Goal: Information Seeking & Learning: Compare options

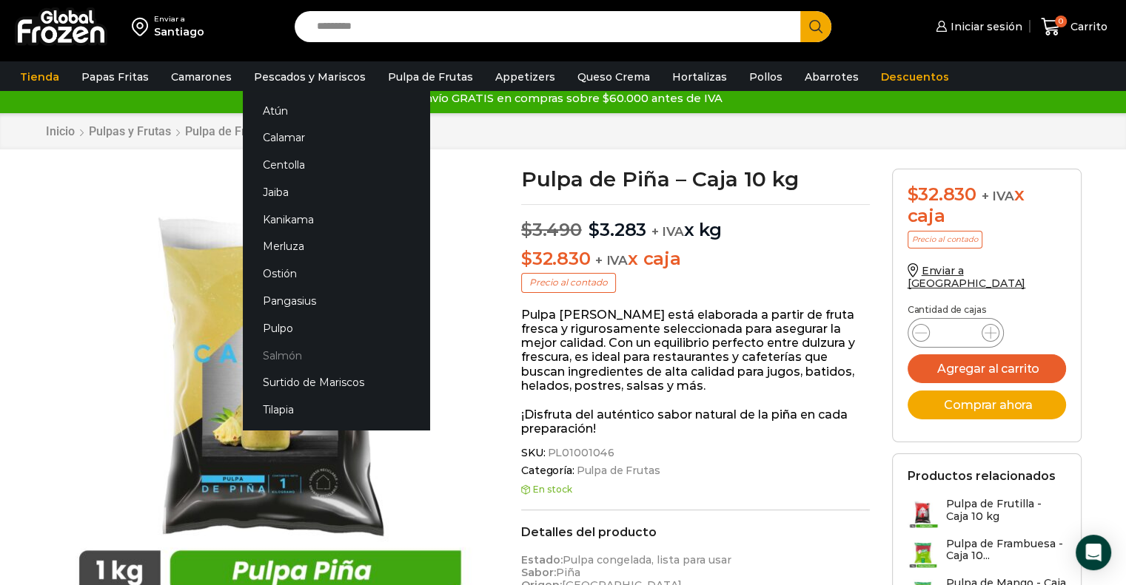
click at [278, 348] on link "Salmón" at bounding box center [336, 355] width 187 height 27
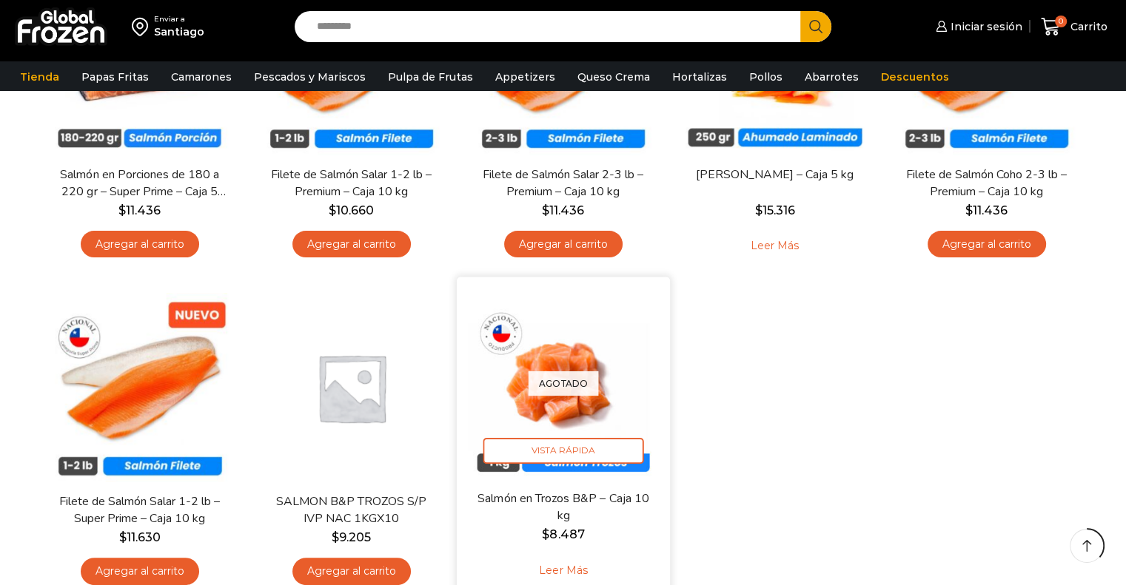
scroll to position [296, 0]
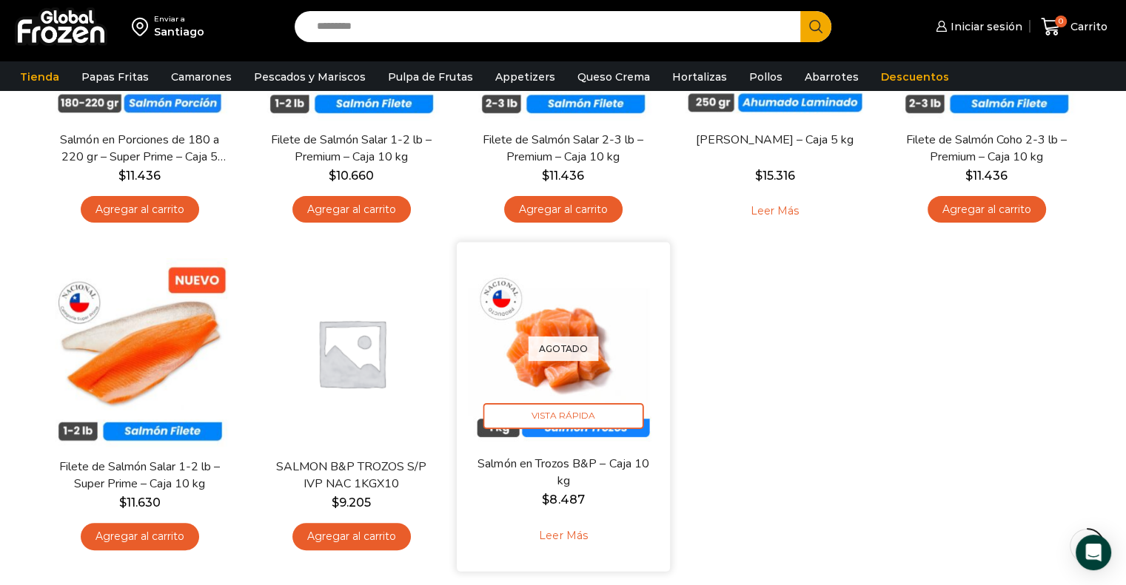
click at [572, 388] on div "Agotado Vista Rápida" at bounding box center [563, 348] width 191 height 191
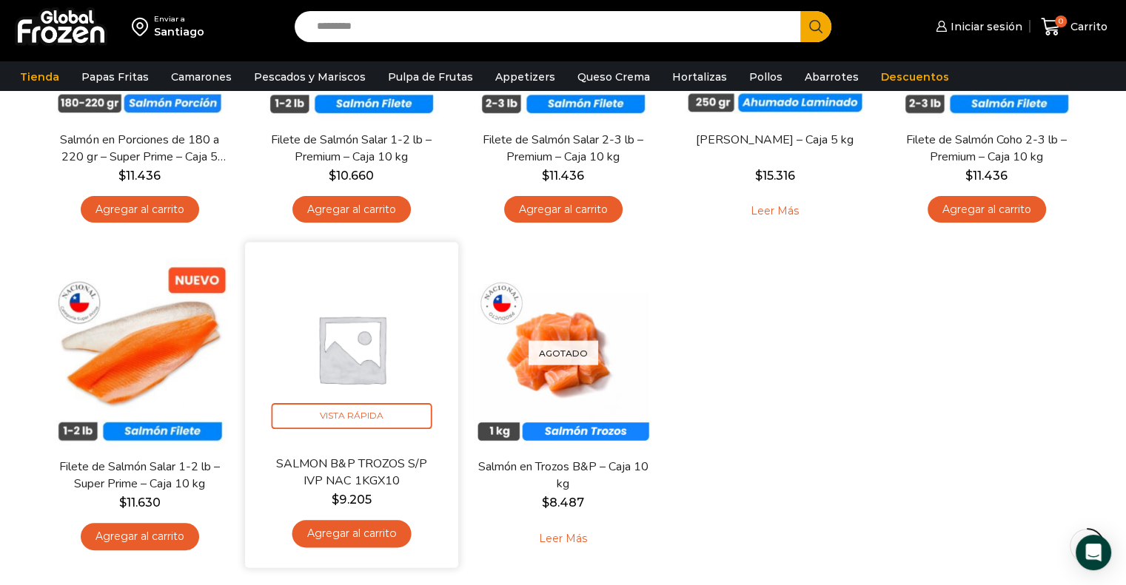
click at [354, 386] on img at bounding box center [351, 348] width 191 height 191
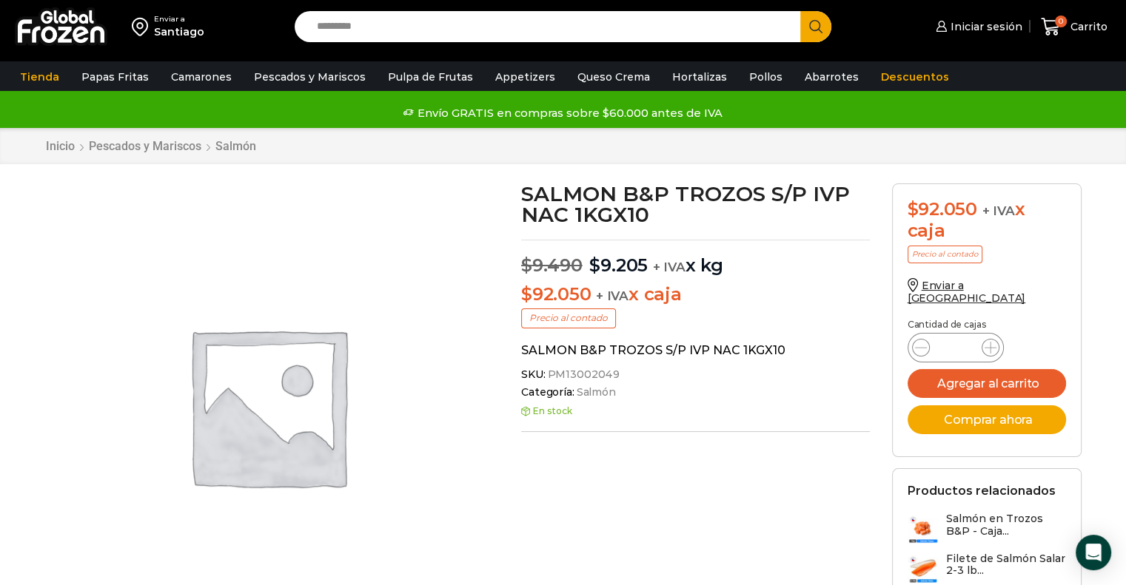
click at [611, 376] on span "SKU: PM13002049" at bounding box center [695, 375] width 349 height 13
copy span "PM13002049"
click at [561, 372] on span "PM13002049" at bounding box center [582, 375] width 75 height 13
drag, startPoint x: 548, startPoint y: 375, endPoint x: 613, endPoint y: 376, distance: 65.2
click at [613, 376] on span "PM13002049" at bounding box center [582, 375] width 75 height 13
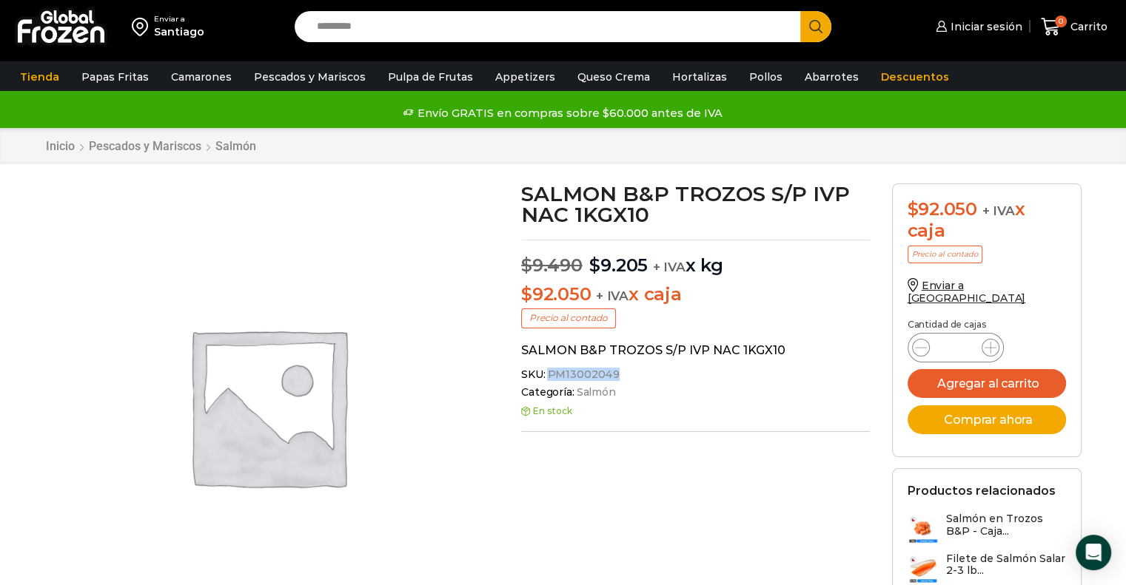
copy span "PM13002049"
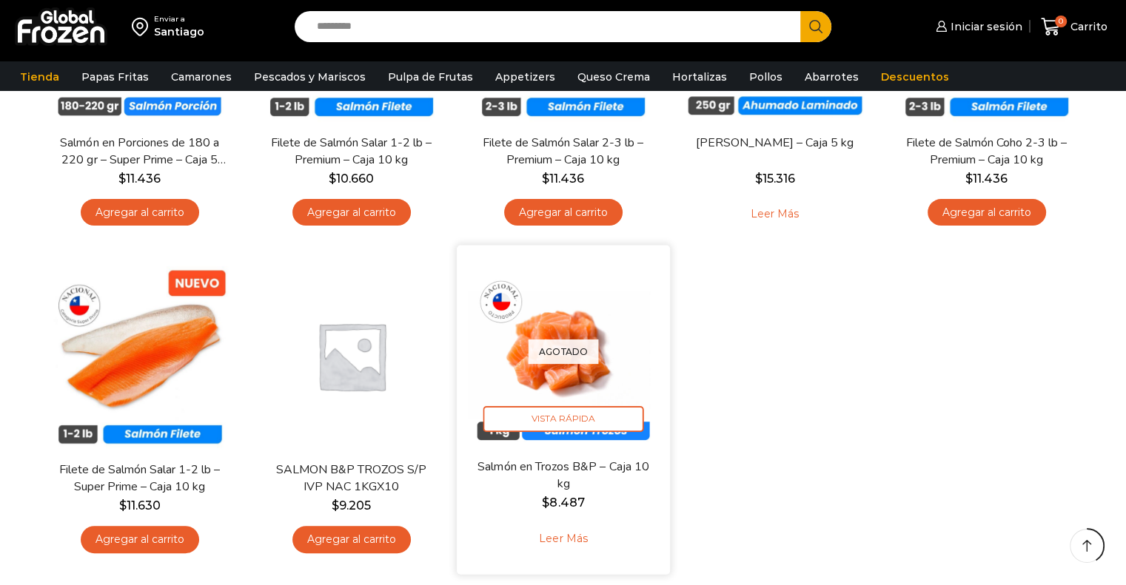
scroll to position [296, 0]
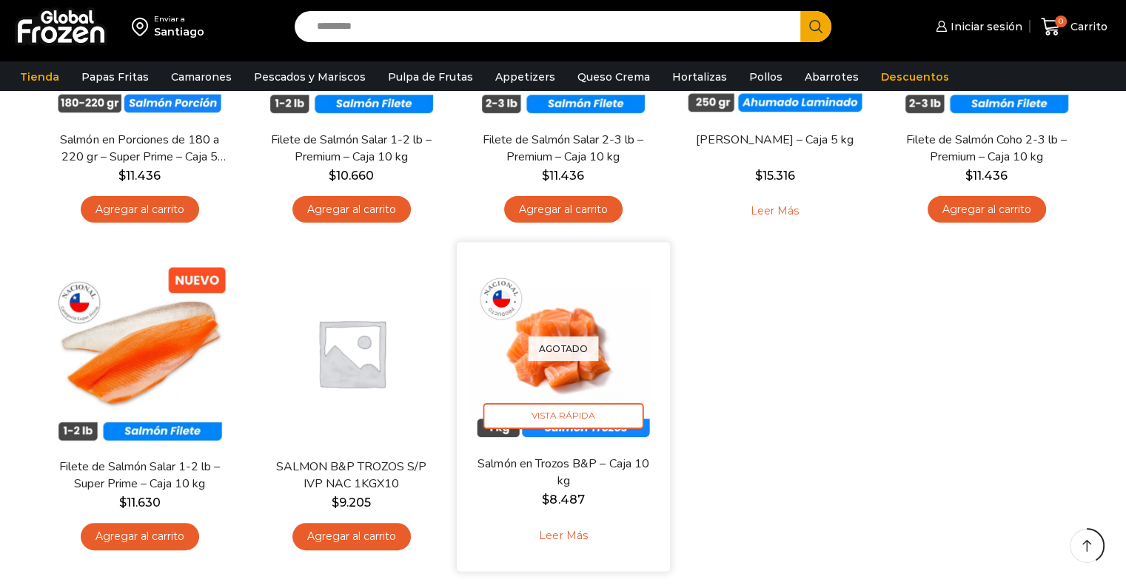
click at [568, 317] on div "Agotado Vista Rápida" at bounding box center [563, 348] width 191 height 191
click at [591, 365] on div "Agotado Vista Rápida" at bounding box center [563, 348] width 191 height 191
click at [559, 355] on p "Agotado" at bounding box center [563, 349] width 70 height 24
click at [565, 505] on bdi "$ 8.487" at bounding box center [563, 500] width 42 height 14
click at [560, 409] on span "Vista Rápida" at bounding box center [563, 416] width 161 height 26
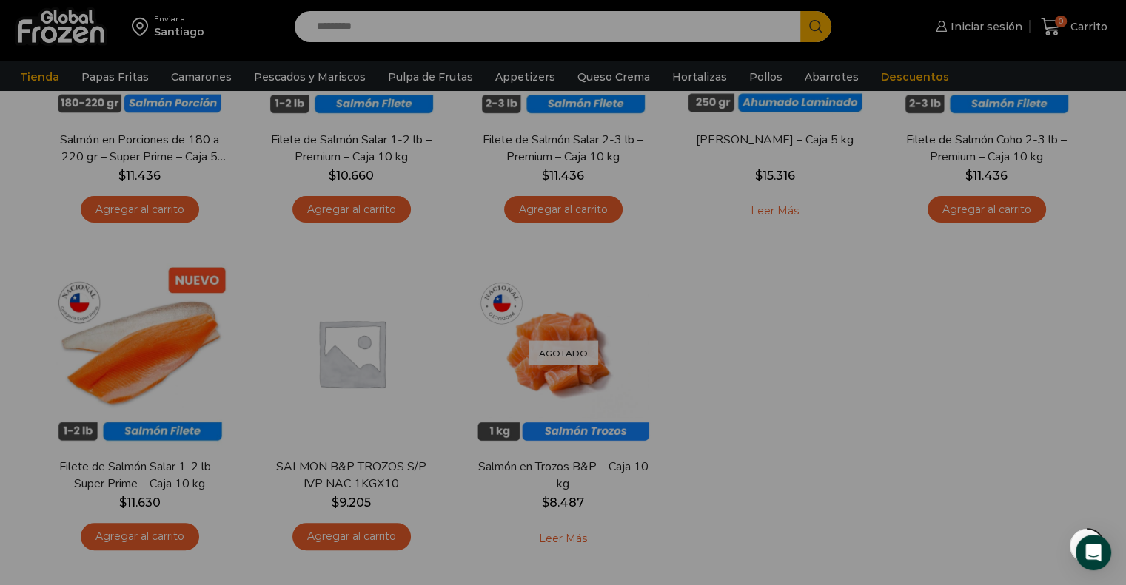
click at [352, 394] on img at bounding box center [351, 352] width 189 height 189
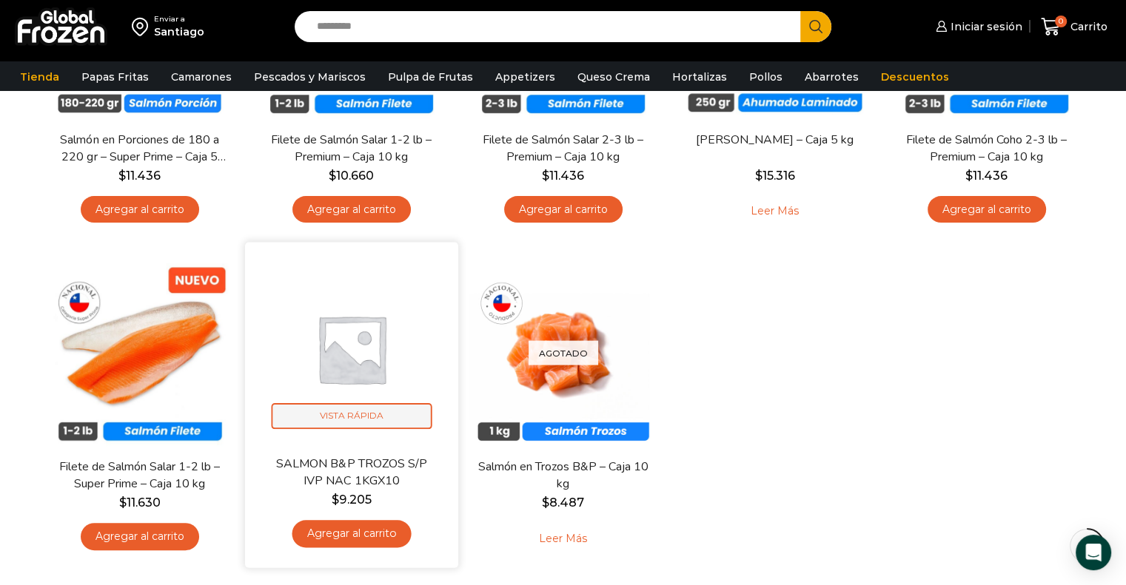
click at [366, 419] on span "Vista Rápida" at bounding box center [351, 416] width 161 height 26
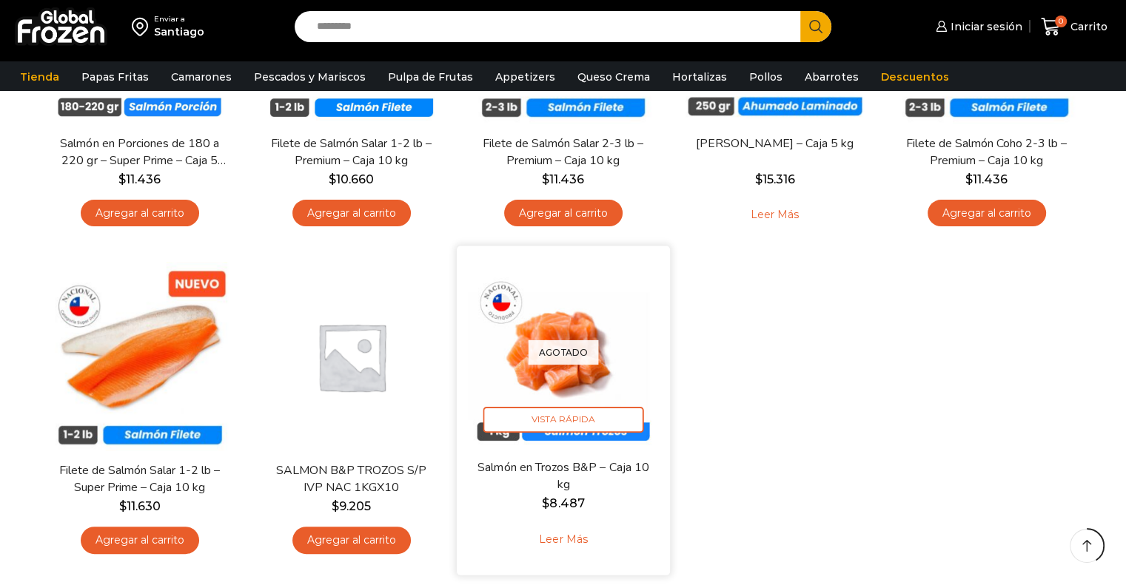
click at [537, 355] on p "Agotado" at bounding box center [563, 352] width 70 height 24
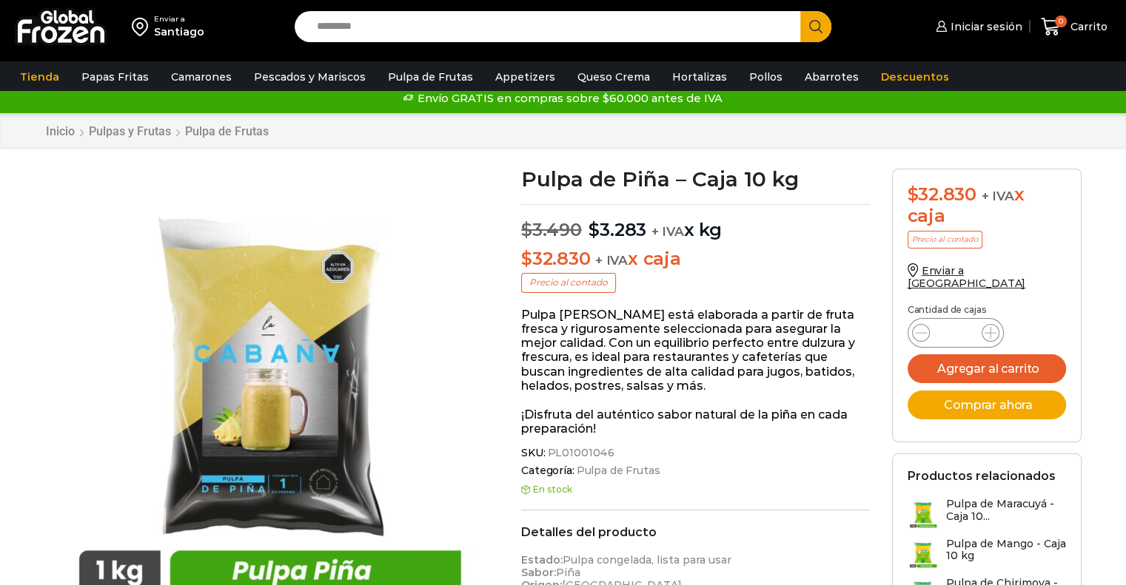
scroll to position [15, 0]
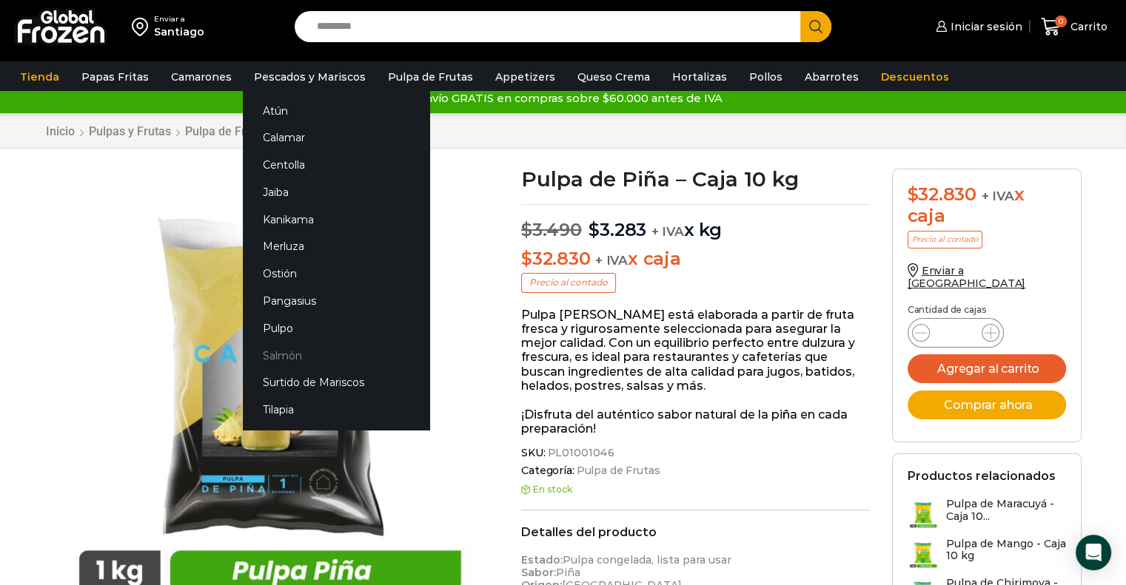
click at [285, 363] on link "Salmón" at bounding box center [336, 355] width 187 height 27
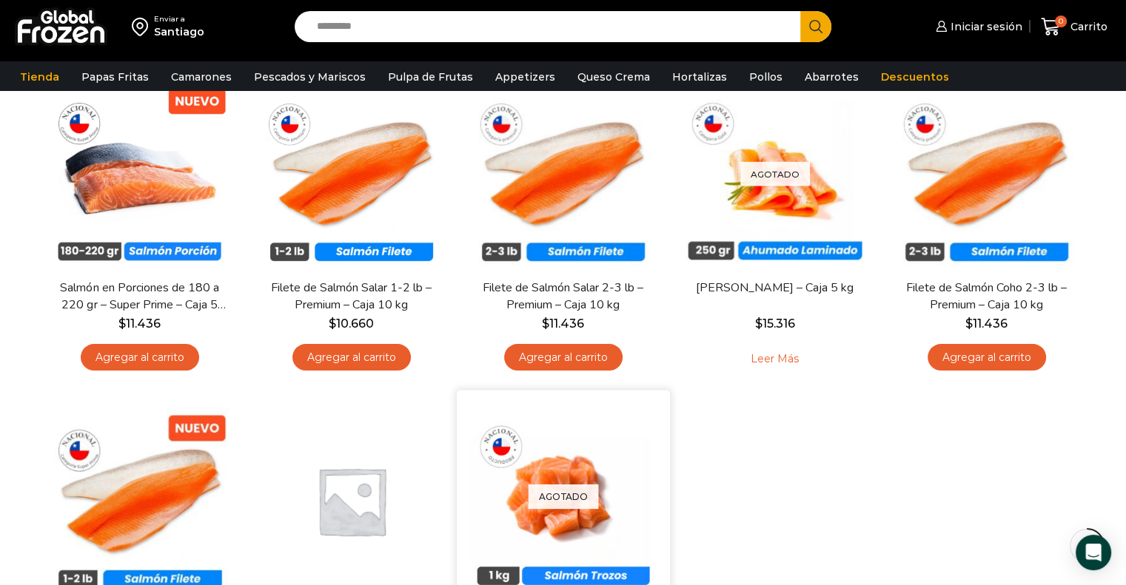
scroll to position [296, 0]
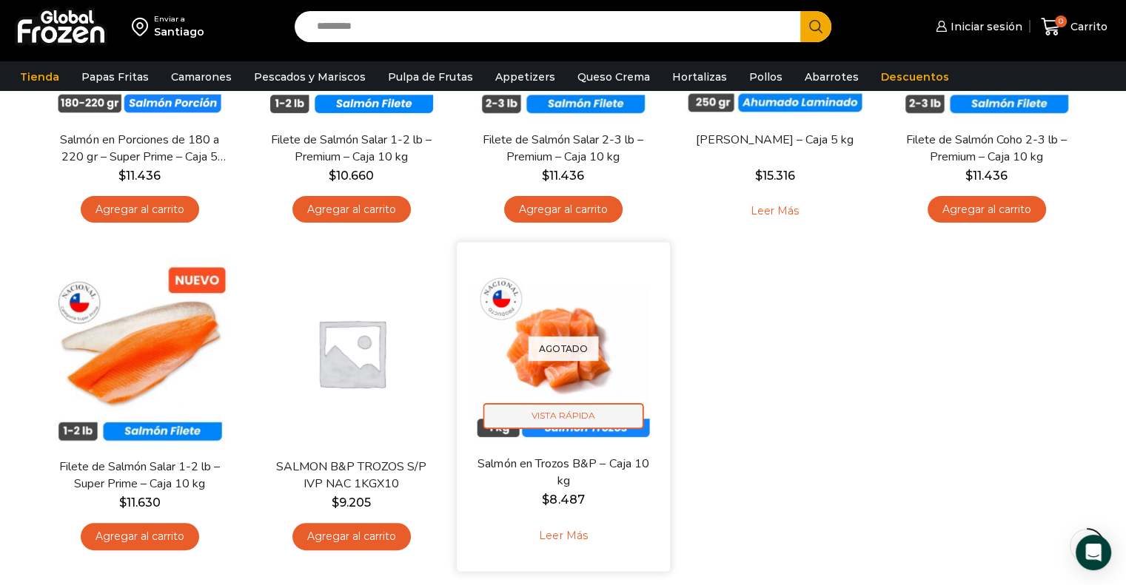
click at [553, 417] on span "Vista Rápida" at bounding box center [563, 416] width 161 height 26
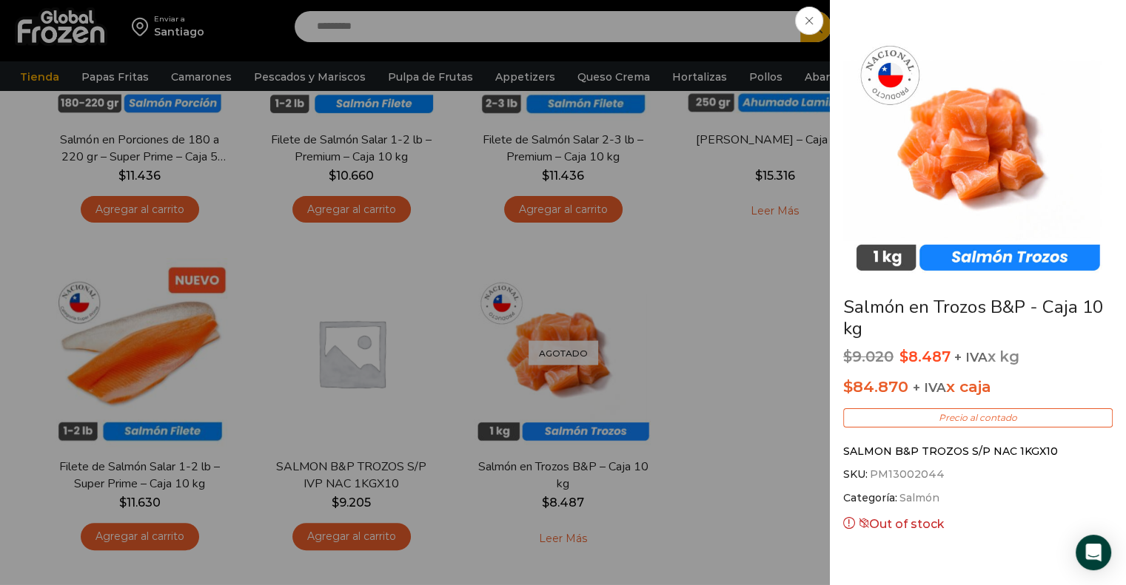
click at [934, 476] on span "PM13002044" at bounding box center [905, 474] width 77 height 15
drag, startPoint x: 936, startPoint y: 475, endPoint x: 873, endPoint y: 471, distance: 63.1
click at [873, 471] on span "PM13002044" at bounding box center [905, 474] width 77 height 15
copy span "PM13002044"
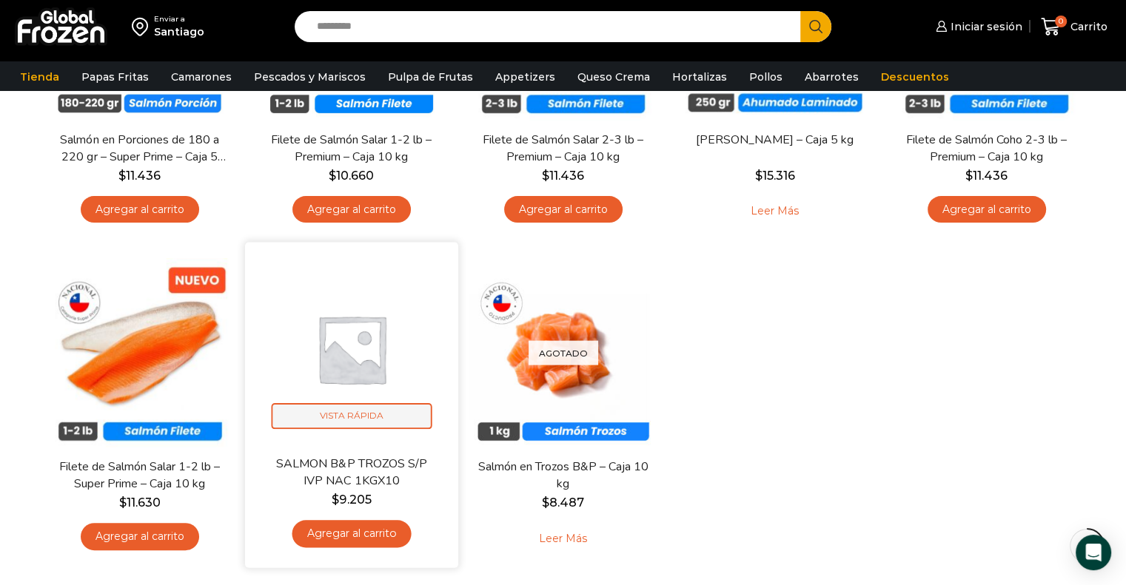
click at [388, 417] on span "Vista Rápida" at bounding box center [351, 416] width 161 height 26
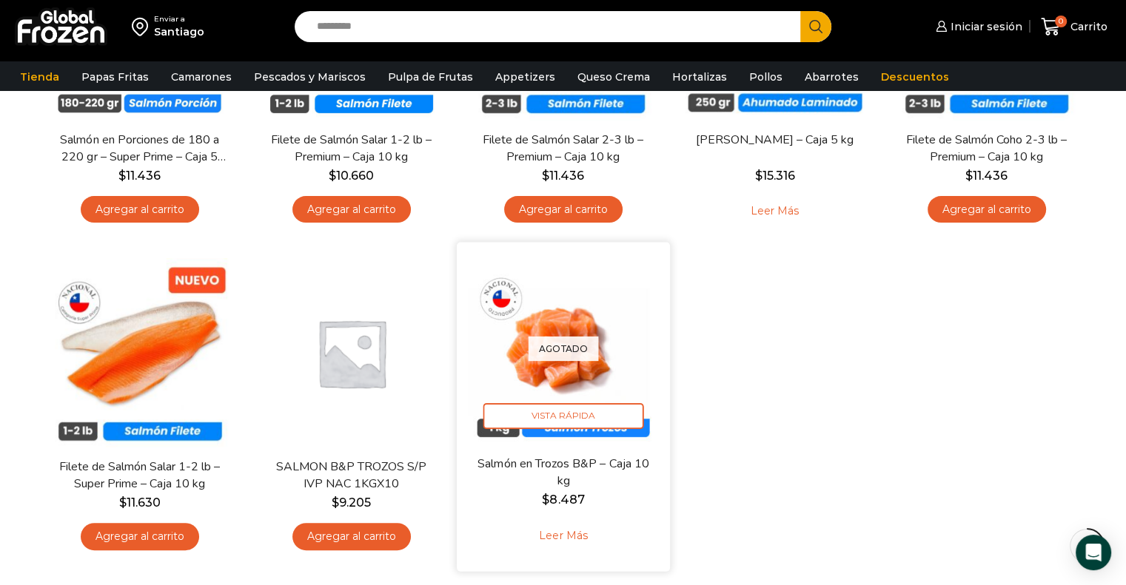
click at [564, 373] on div "Agotado Vista Rápida" at bounding box center [563, 348] width 191 height 191
click at [608, 413] on span "Vista Rápida" at bounding box center [563, 416] width 161 height 26
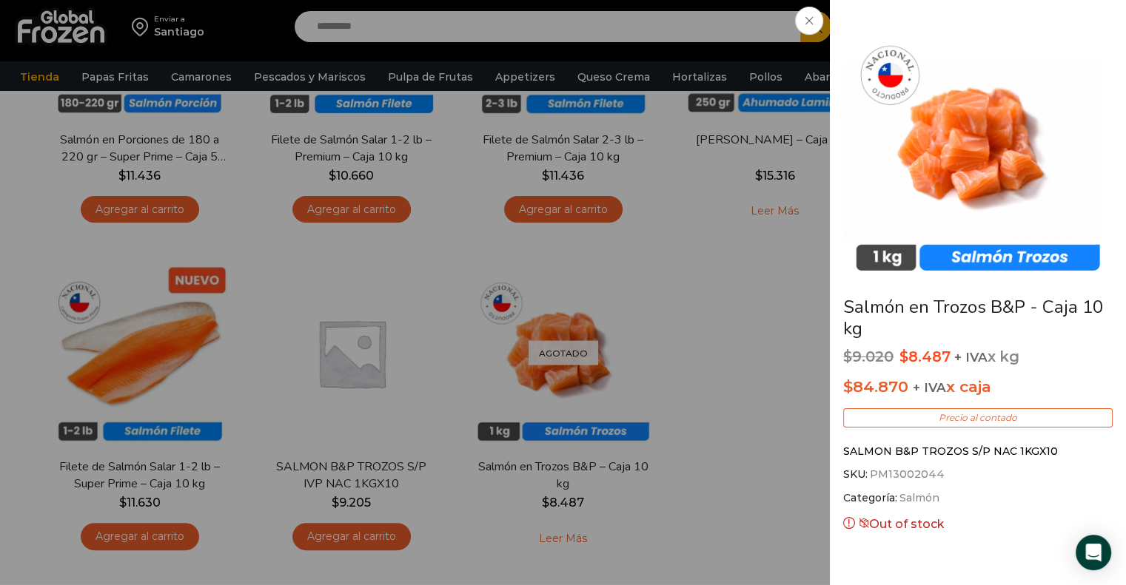
click at [937, 474] on span "SKU: PM13002044" at bounding box center [977, 474] width 269 height 15
click at [933, 477] on span "SKU: PM13002044" at bounding box center [977, 474] width 269 height 15
copy span "PM13002044"
click at [927, 476] on span "PM13002044" at bounding box center [905, 474] width 77 height 15
click at [936, 475] on span "SKU: PM13002044" at bounding box center [977, 474] width 269 height 15
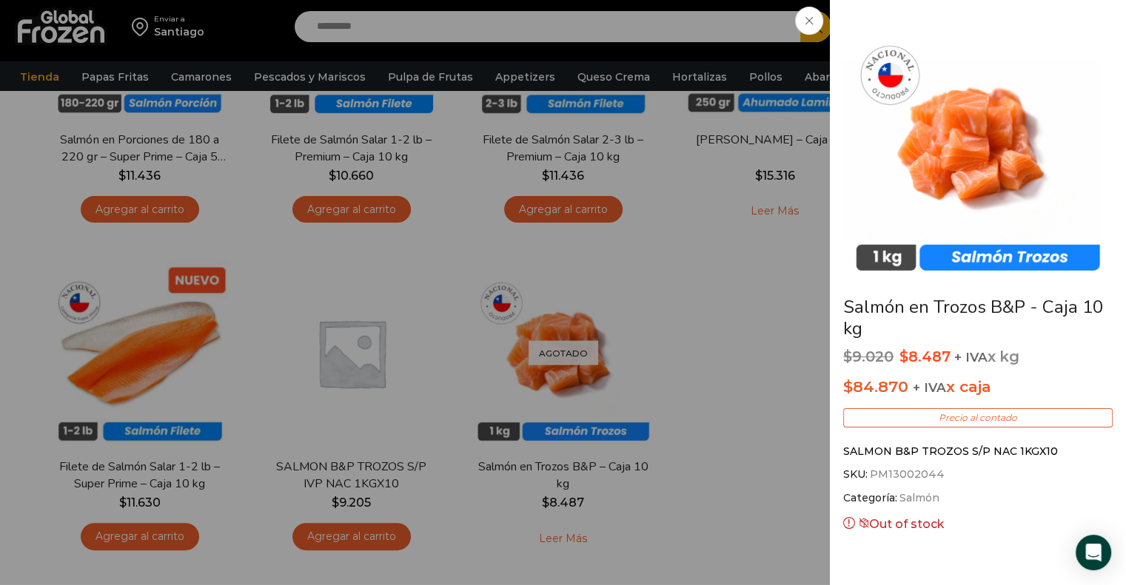
copy span "PM13002044"
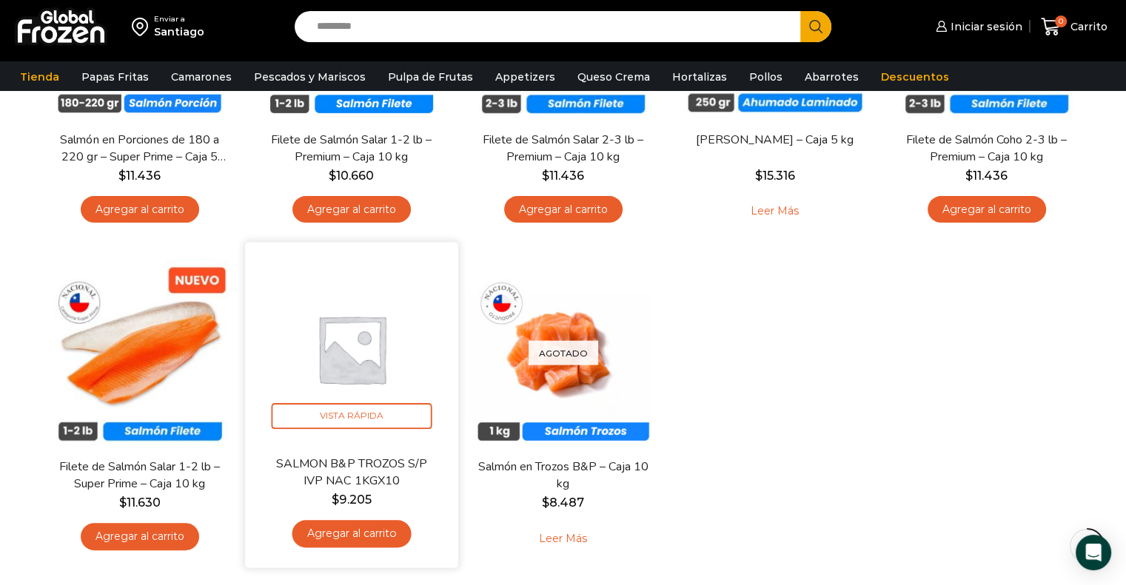
click at [353, 401] on img at bounding box center [351, 348] width 191 height 191
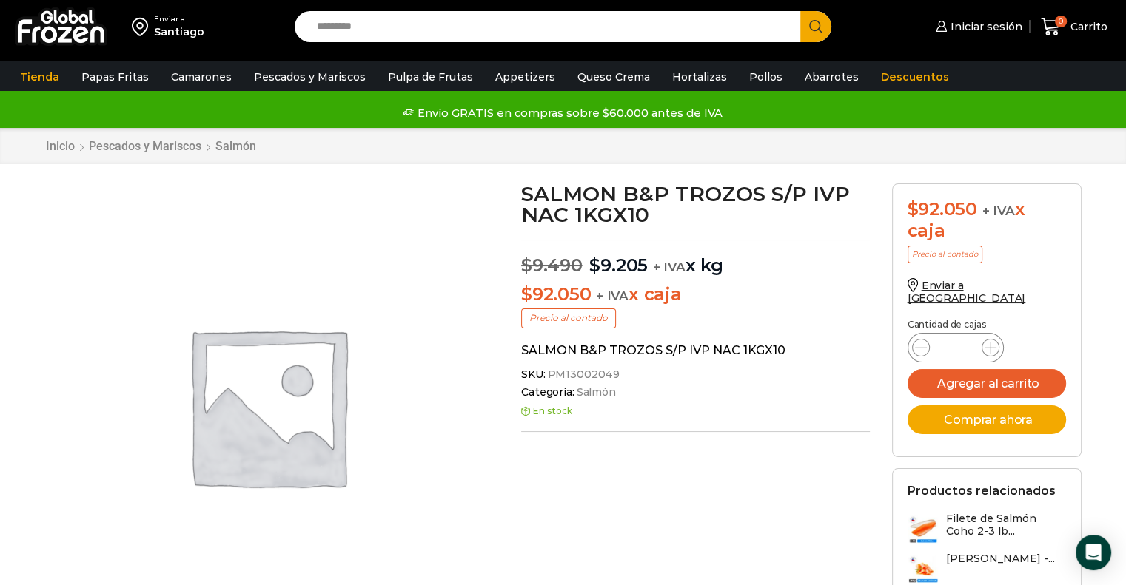
click at [580, 505] on div "Pasa el mouse por encima de la imagen para aplicar zoom SALMON B&P TROZOS S/P I…" at bounding box center [563, 454] width 1058 height 543
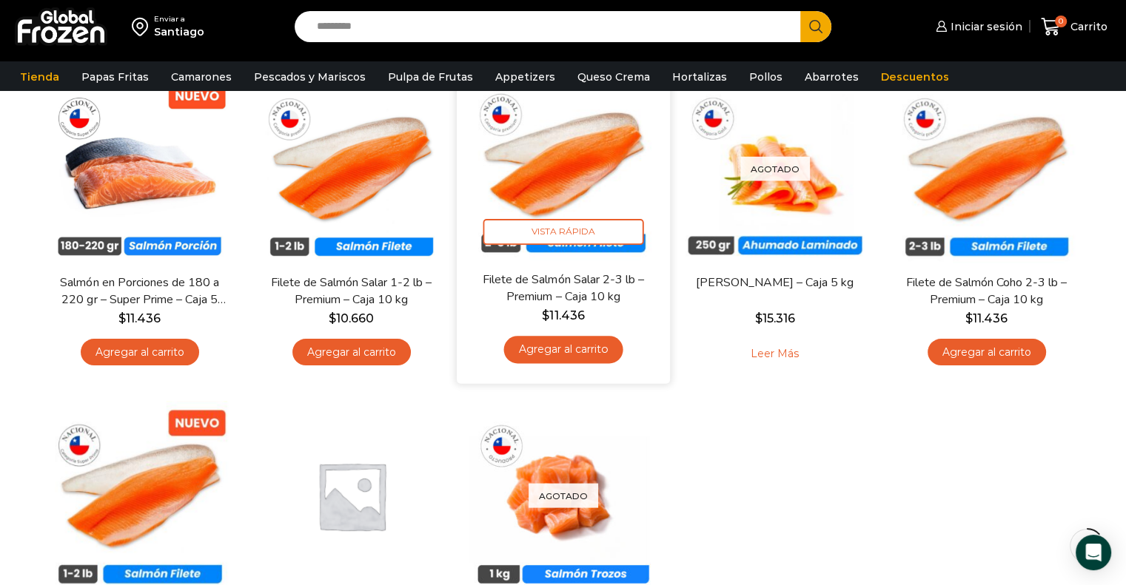
scroll to position [74, 0]
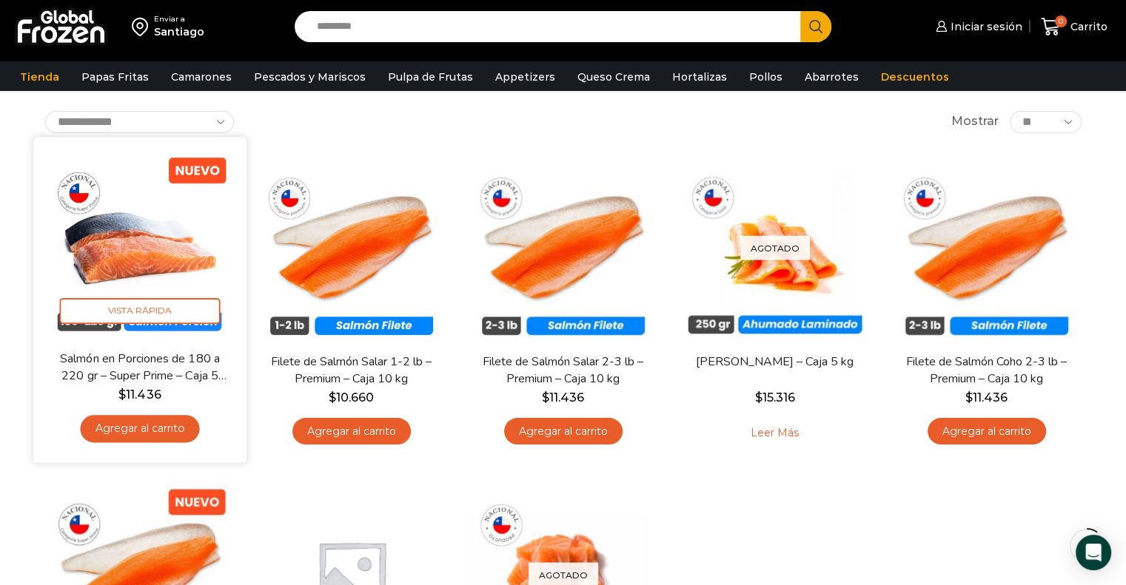
click at [177, 298] on img at bounding box center [139, 243] width 191 height 191
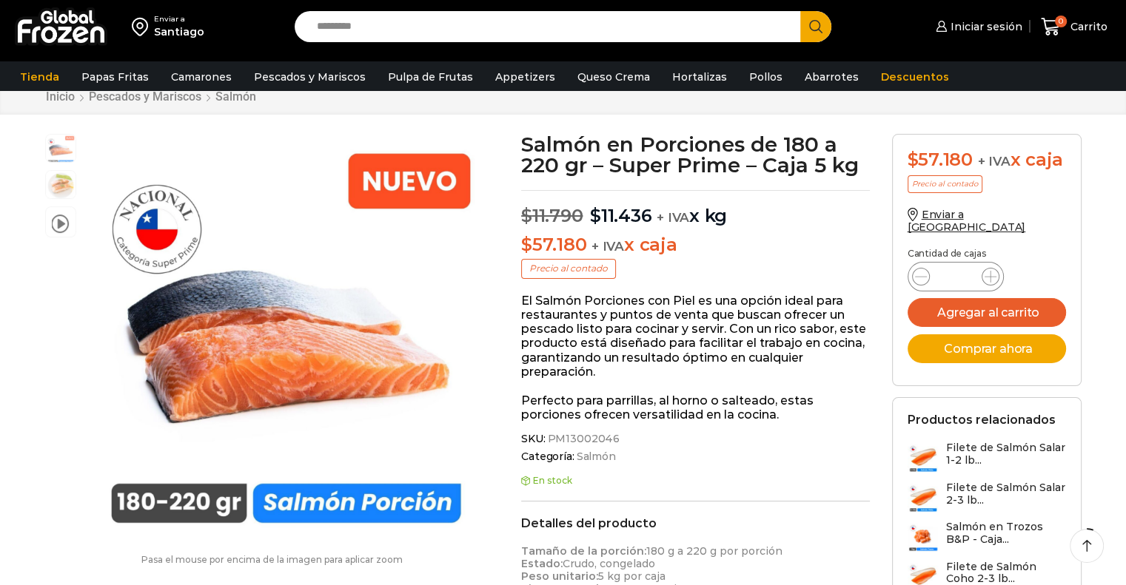
scroll to position [74, 0]
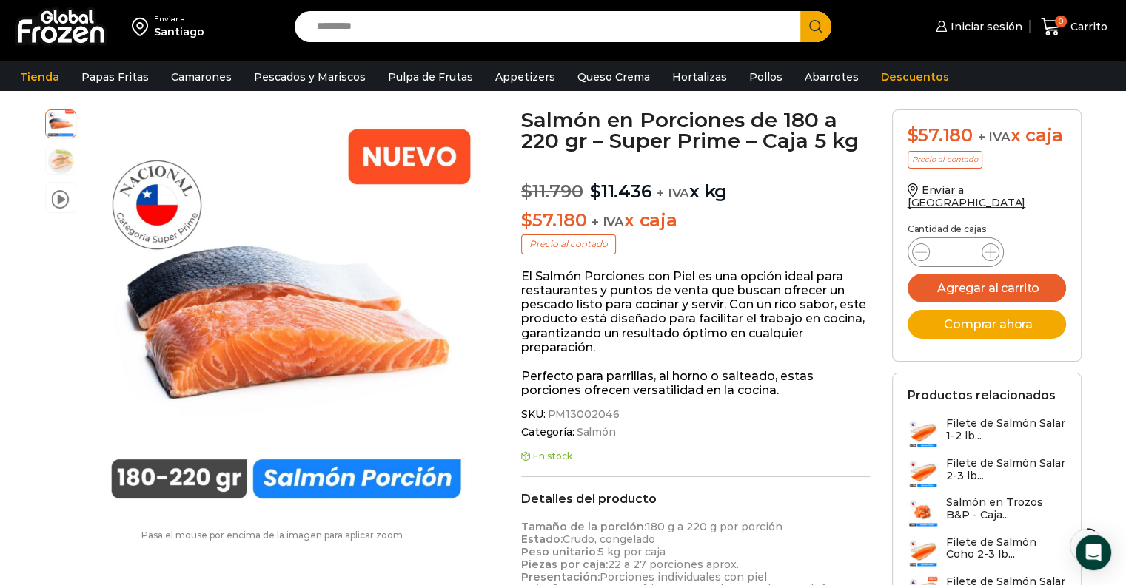
click at [611, 417] on span "SKU: PM13002046" at bounding box center [695, 415] width 349 height 13
copy span "PM13002046"
click at [607, 424] on div "SKU: PM13002046 Categoría: Salmón Etiqueta: Selección de salmones" at bounding box center [695, 427] width 349 height 36
click at [611, 414] on span "SKU: PM13002046" at bounding box center [695, 415] width 349 height 13
copy span "PM13002046"
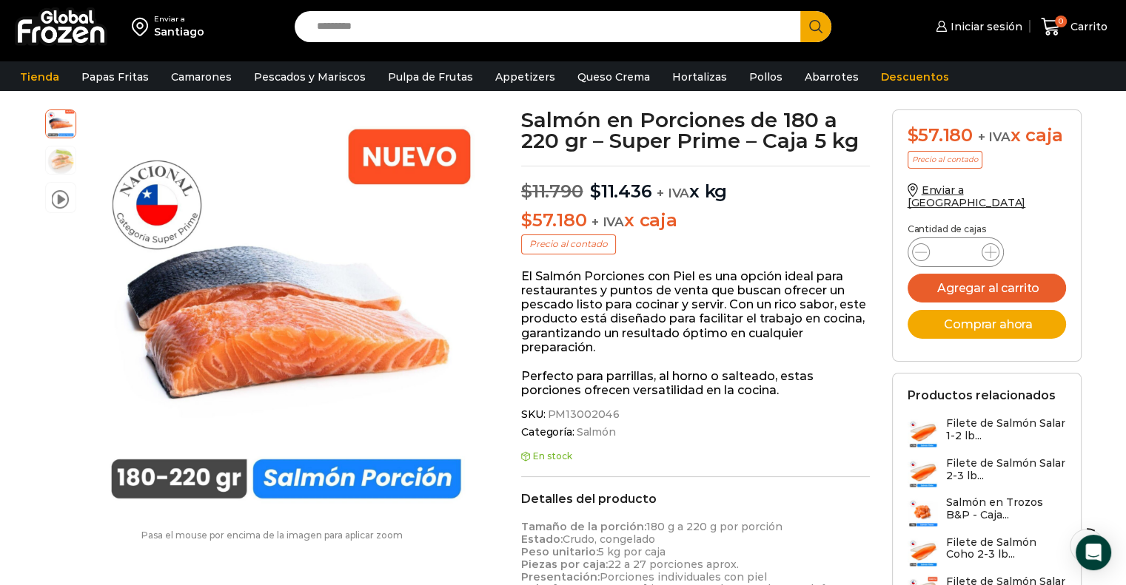
click at [605, 414] on span "PM13002046" at bounding box center [582, 415] width 75 height 13
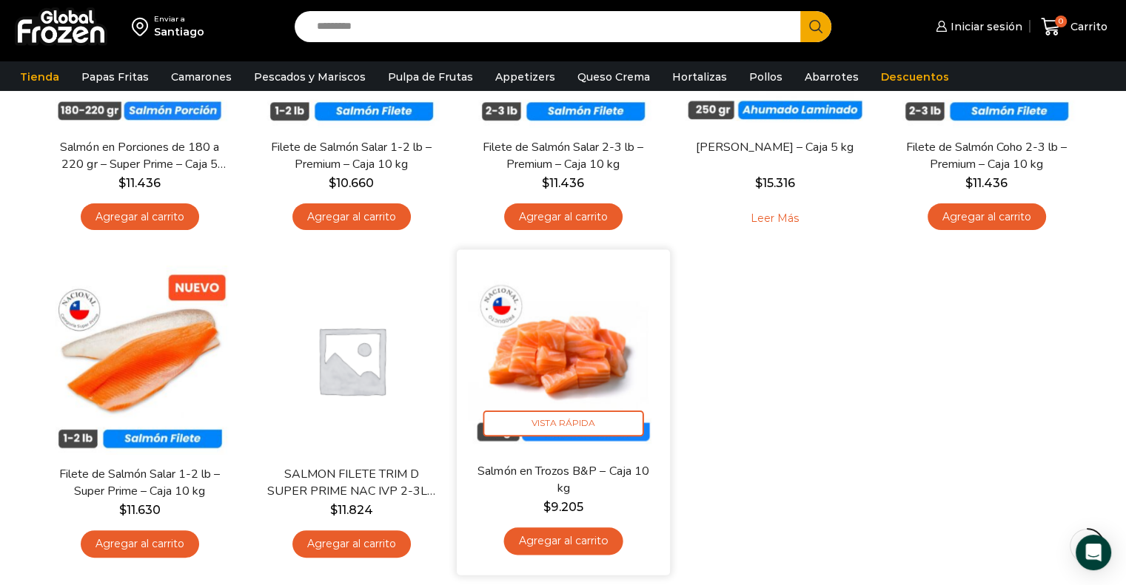
click at [563, 373] on img at bounding box center [563, 356] width 191 height 191
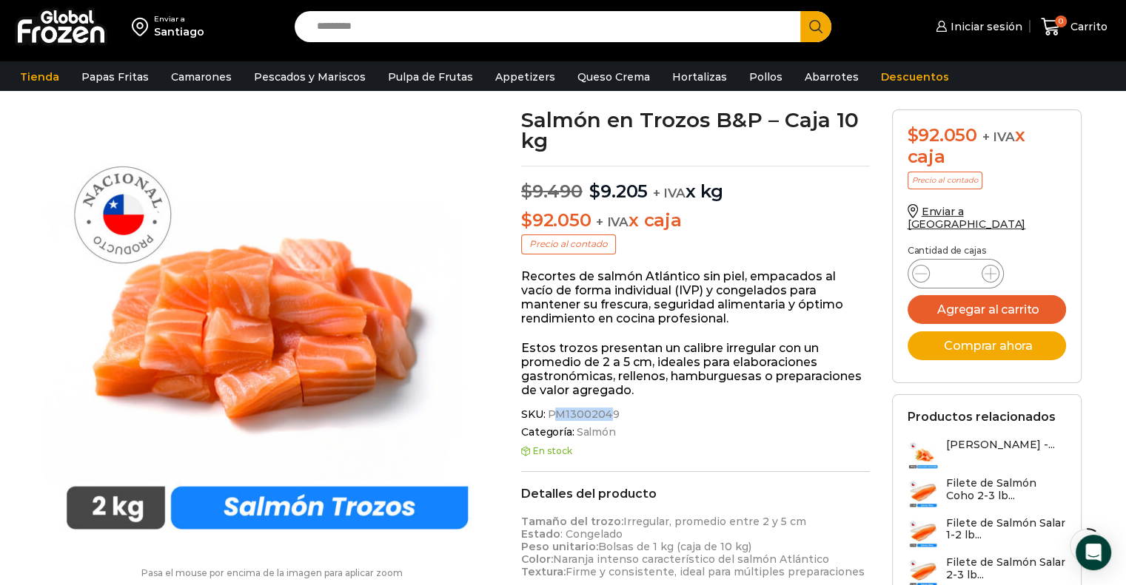
drag, startPoint x: 610, startPoint y: 417, endPoint x: 557, endPoint y: 414, distance: 52.6
click at [557, 414] on span "PM13002049" at bounding box center [582, 415] width 75 height 13
drag, startPoint x: 548, startPoint y: 413, endPoint x: 628, endPoint y: 420, distance: 80.3
click at [628, 420] on span "SKU: PM13002049" at bounding box center [695, 415] width 349 height 13
copy span
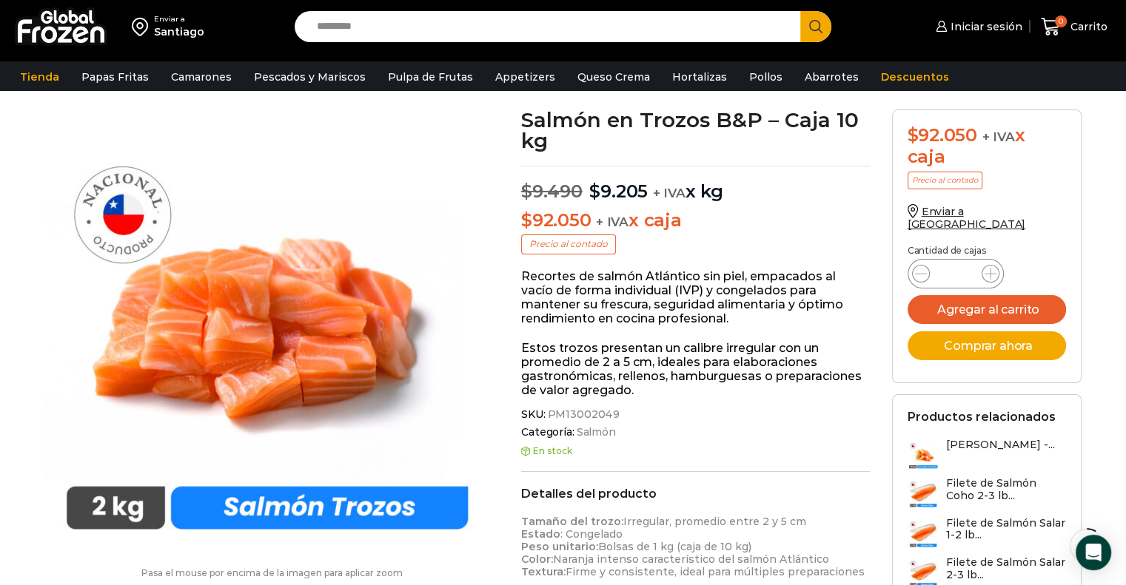
click at [607, 414] on span "PM13002049" at bounding box center [582, 415] width 75 height 13
drag, startPoint x: 612, startPoint y: 414, endPoint x: 549, endPoint y: 417, distance: 63.0
click at [549, 417] on span "PM13002049" at bounding box center [582, 415] width 75 height 13
copy span "PM13002049"
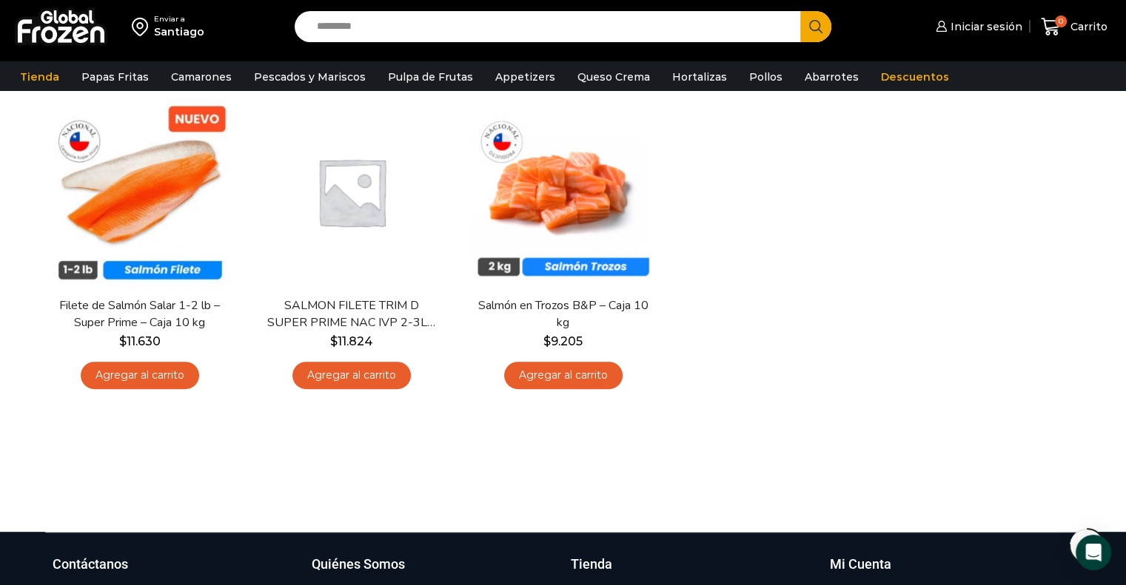
scroll to position [625, 0]
